Goal: Find specific page/section: Find specific page/section

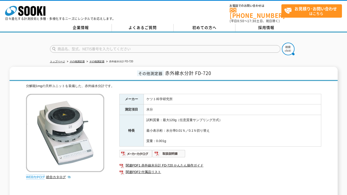
drag, startPoint x: 104, startPoint y: 47, endPoint x: 130, endPoint y: 49, distance: 26.8
click at [104, 47] on input "text" at bounding box center [165, 49] width 230 height 8
paste input "SET-50"
type input "SET-50"
click at [289, 45] on img at bounding box center [288, 49] width 13 height 13
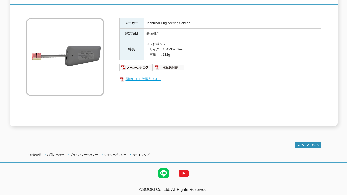
click at [142, 76] on link "関連PDF1 付属品リスト" at bounding box center [220, 79] width 202 height 7
